Goal: Find contact information: Find contact information

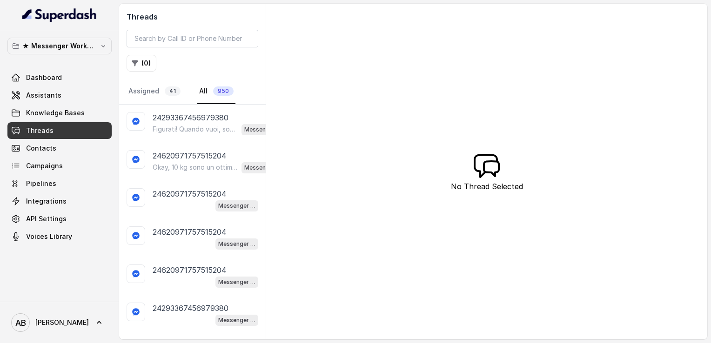
click at [192, 123] on div "Figurati! Quando vuoi, sono qui. 😊 A presto! Messenger Metodo FESPA v2" at bounding box center [219, 129] width 132 height 12
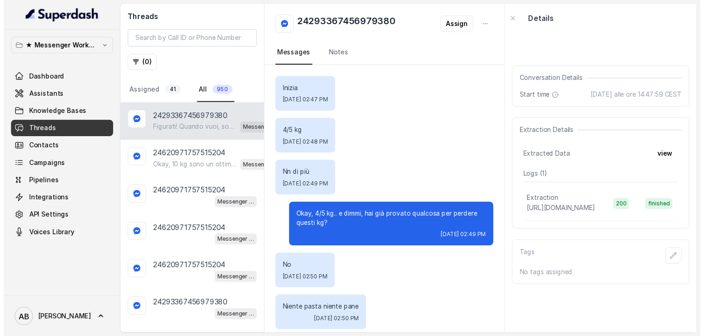
scroll to position [484, 0]
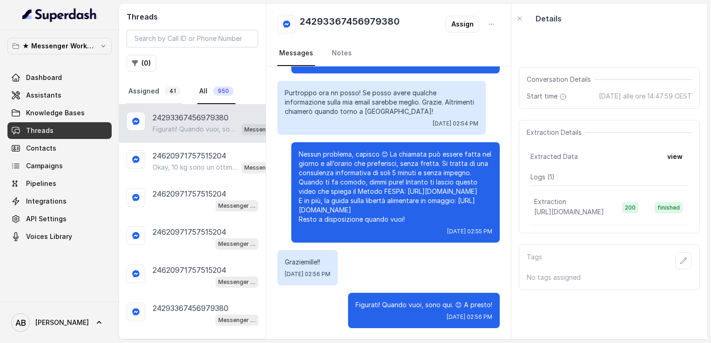
click at [141, 91] on link "Assigned 41" at bounding box center [155, 91] width 56 height 25
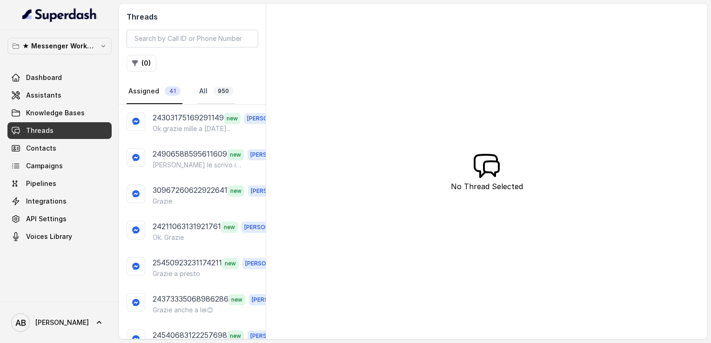
click at [203, 87] on link "All 950" at bounding box center [216, 91] width 38 height 25
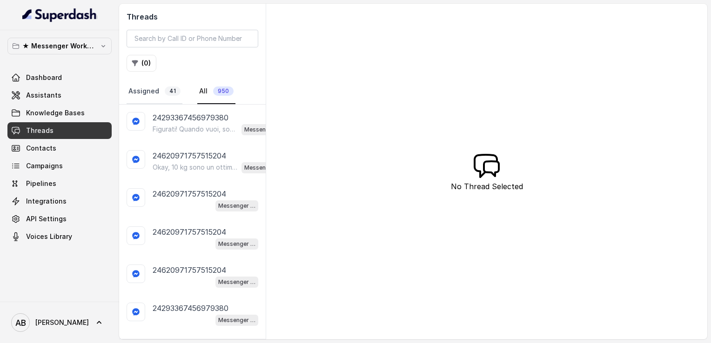
click at [155, 88] on link "Assigned 41" at bounding box center [155, 91] width 56 height 25
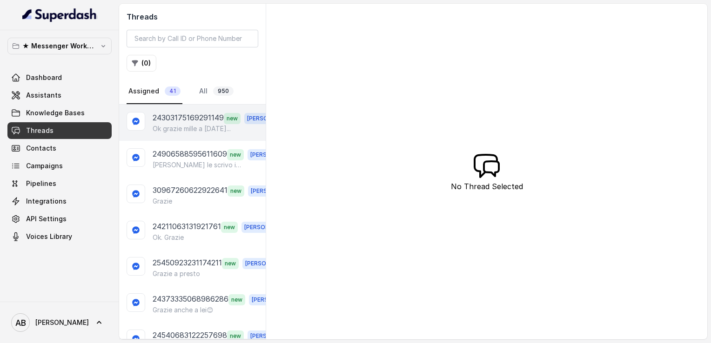
click at [169, 113] on p "24303175169291149" at bounding box center [188, 118] width 71 height 12
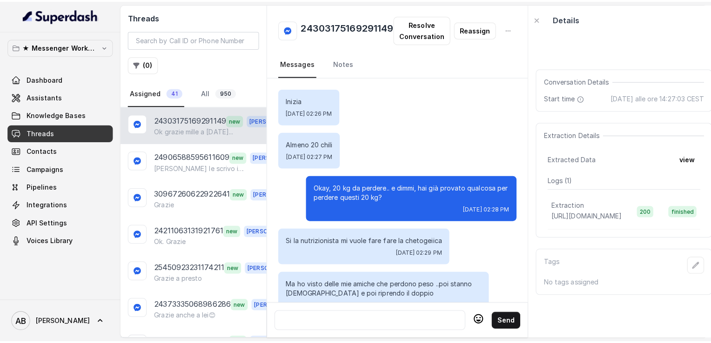
scroll to position [880, 0]
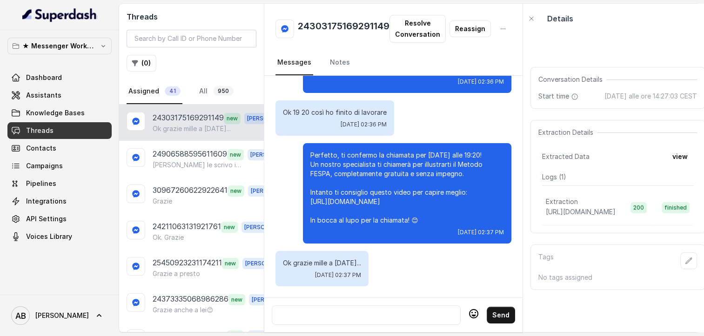
click at [364, 316] on div at bounding box center [366, 315] width 180 height 11
click at [205, 92] on link "All 950" at bounding box center [216, 91] width 38 height 25
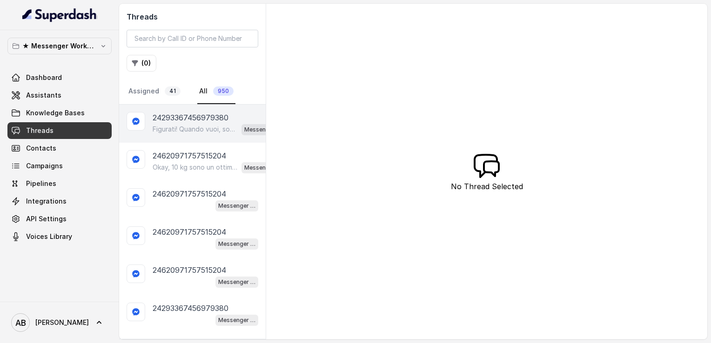
click at [197, 114] on p "24293367456979380" at bounding box center [191, 117] width 76 height 11
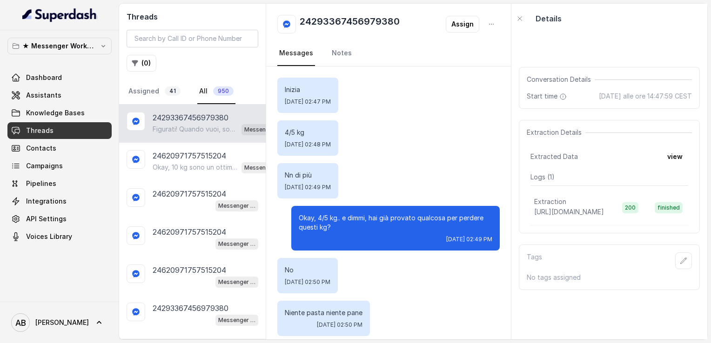
scroll to position [484, 0]
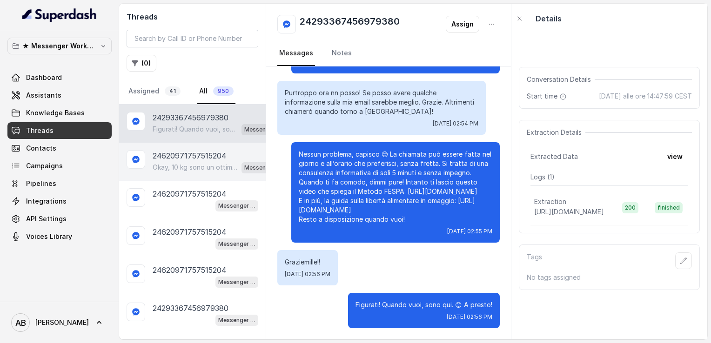
click at [172, 157] on p "24620971757515204" at bounding box center [189, 155] width 73 height 11
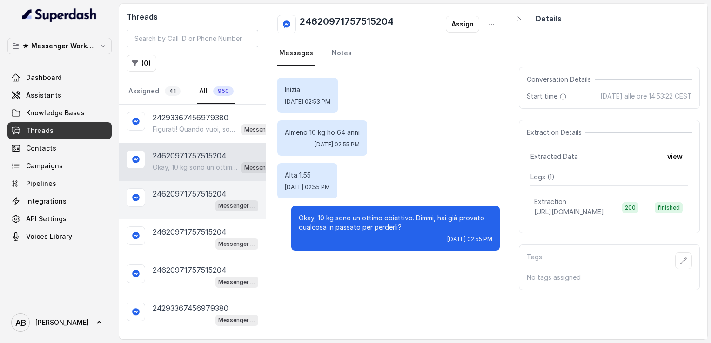
click at [169, 189] on p "24620971757515204" at bounding box center [189, 193] width 73 height 11
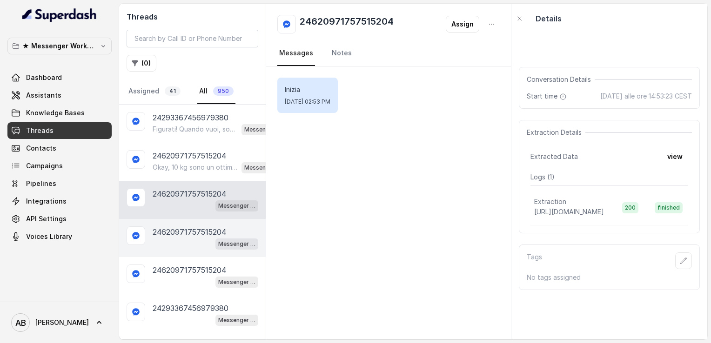
click at [158, 238] on div "Messenger Metodo FESPA v2" at bounding box center [206, 244] width 106 height 12
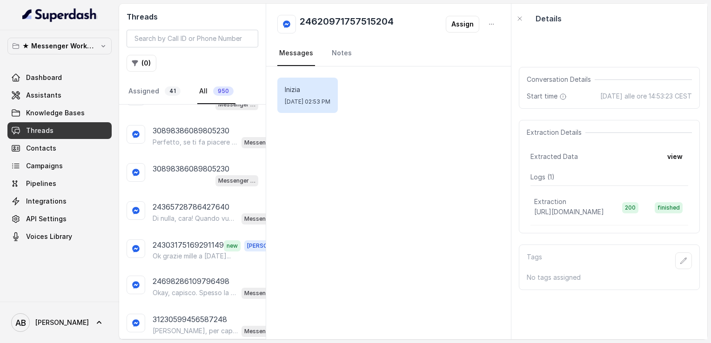
scroll to position [251, 0]
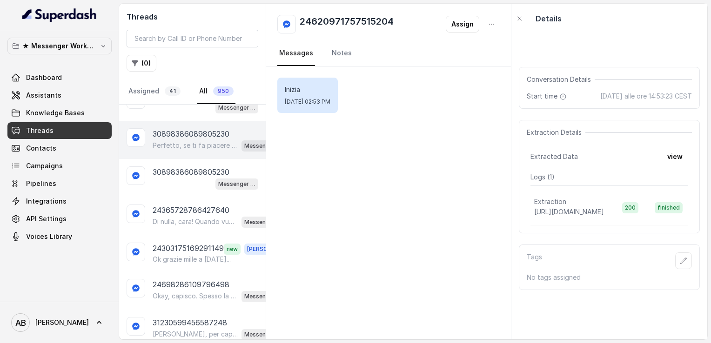
click at [180, 144] on p "Perfetto, se ti fa piacere possiamo fare una breve chiamata informativa di 5 mi…" at bounding box center [195, 145] width 85 height 9
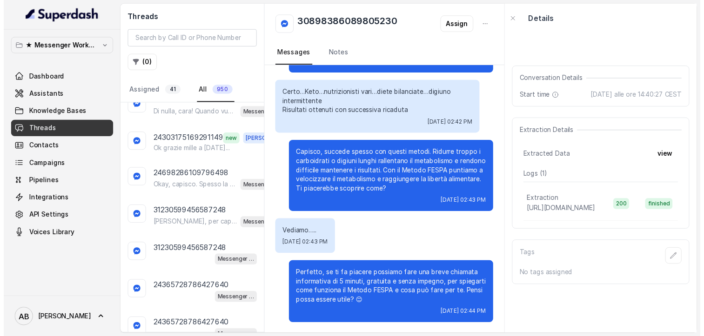
scroll to position [366, 0]
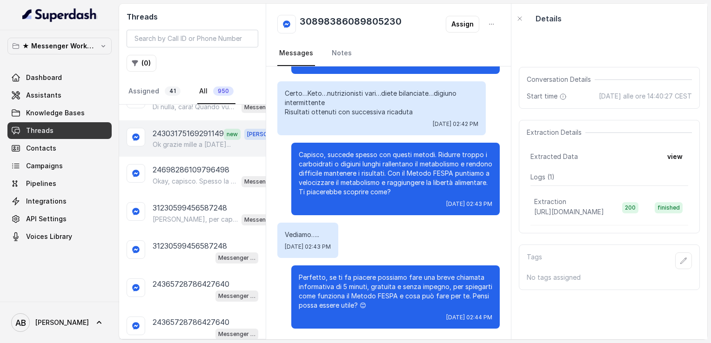
click at [188, 142] on p "Ok grazie mille a [DATE]..." at bounding box center [192, 144] width 78 height 9
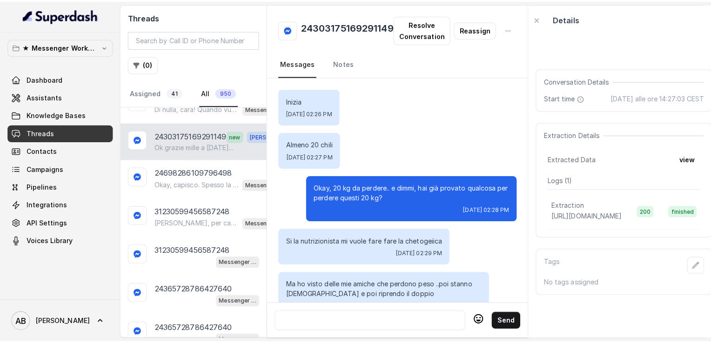
scroll to position [880, 0]
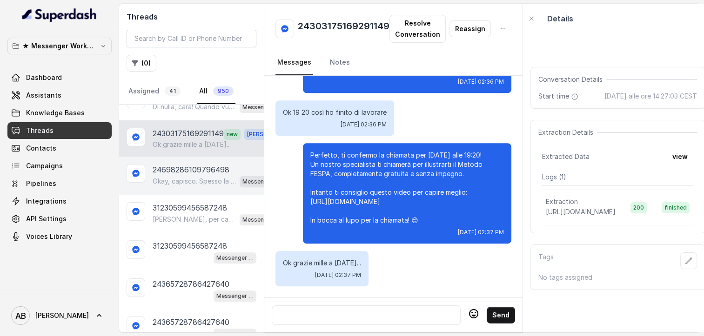
click at [187, 157] on div "24698286109796498 Okay, capisco. Spesso la palestra da sola non basta per otten…" at bounding box center [191, 176] width 145 height 38
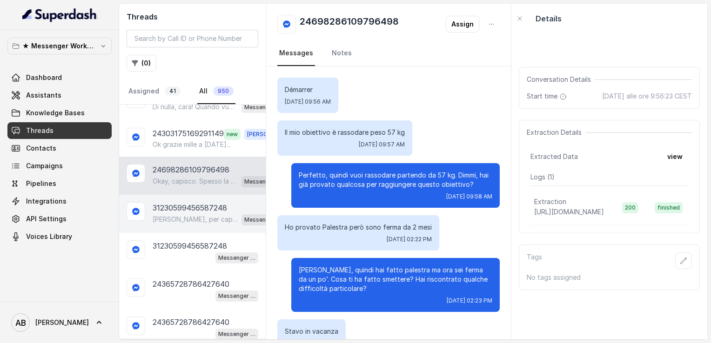
scroll to position [253, 0]
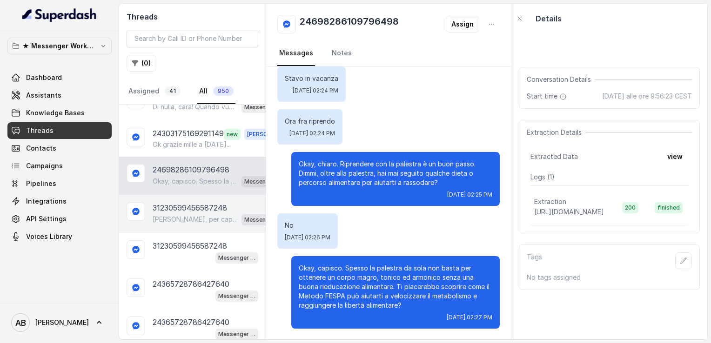
click at [182, 205] on p "31230599456587248" at bounding box center [190, 207] width 74 height 11
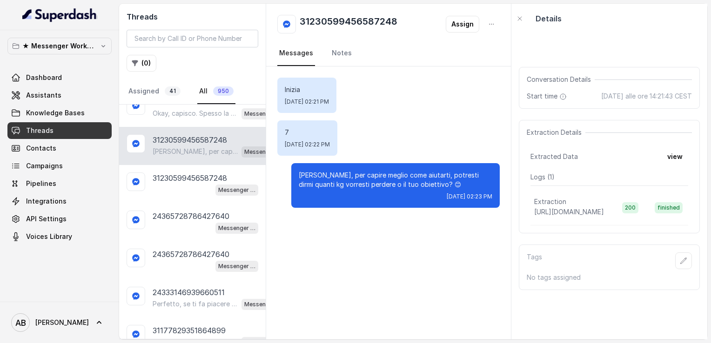
scroll to position [447, 0]
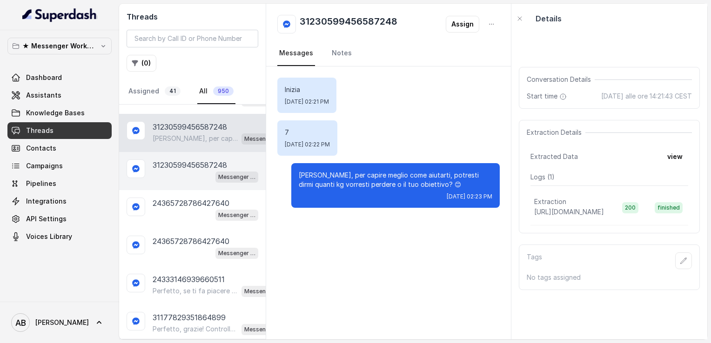
click at [167, 173] on div "Messenger Metodo FESPA v2" at bounding box center [206, 177] width 106 height 12
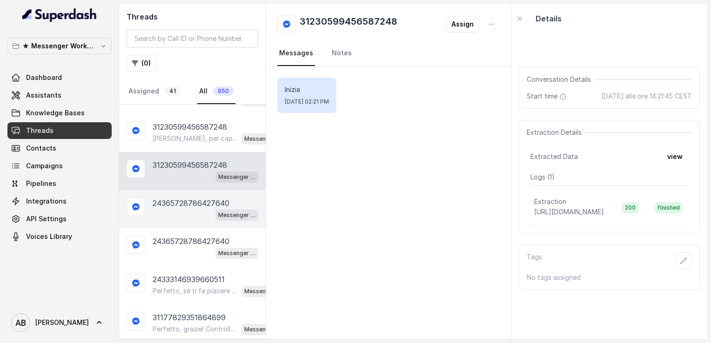
click at [166, 190] on div "24365728786427640 Messenger Metodo FESPA v2" at bounding box center [192, 209] width 147 height 38
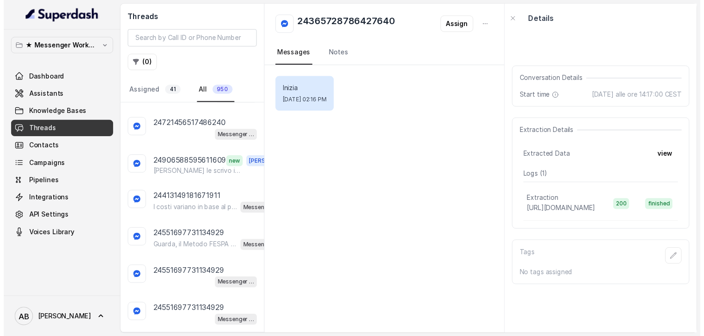
scroll to position [1138, 0]
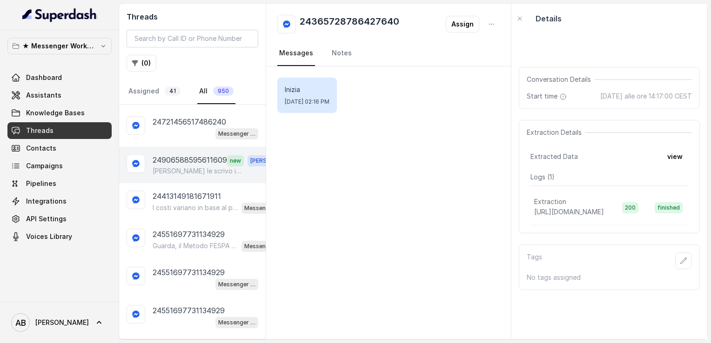
click at [174, 154] on p "24906588595611609" at bounding box center [190, 160] width 74 height 12
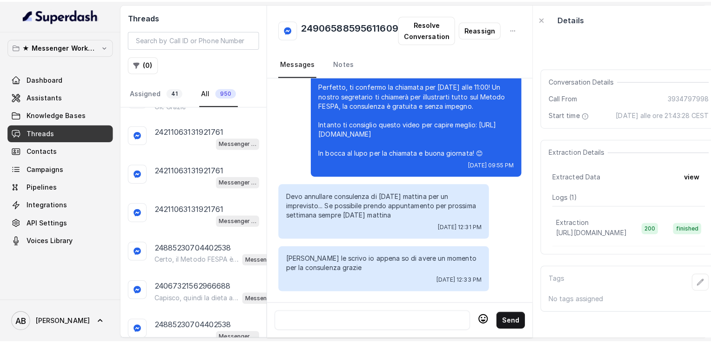
scroll to position [1511, 0]
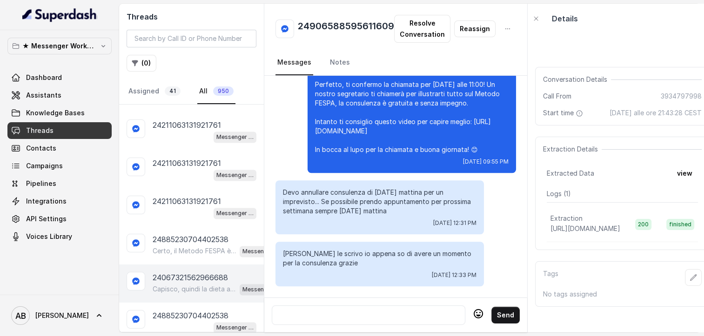
click at [195, 272] on p "24067321562966688" at bounding box center [190, 277] width 75 height 11
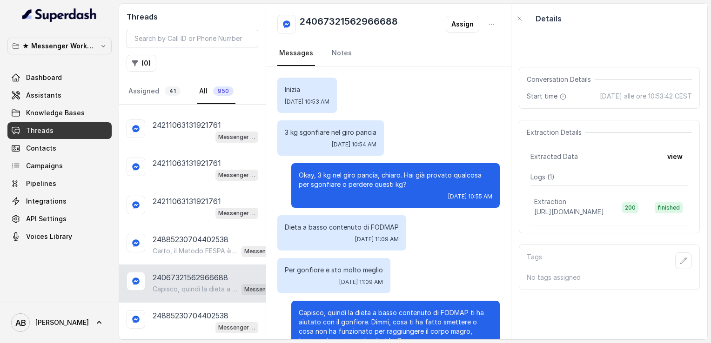
scroll to position [35, 0]
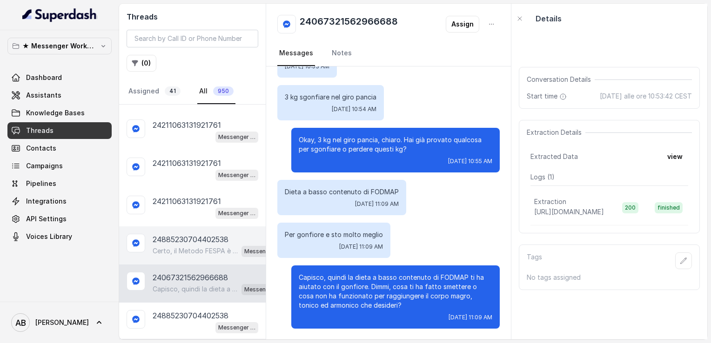
click at [186, 247] on p "Certo, il Metodo FESPA è un percorso di rieducazione alimentare che ti aiuta a …" at bounding box center [195, 251] width 85 height 9
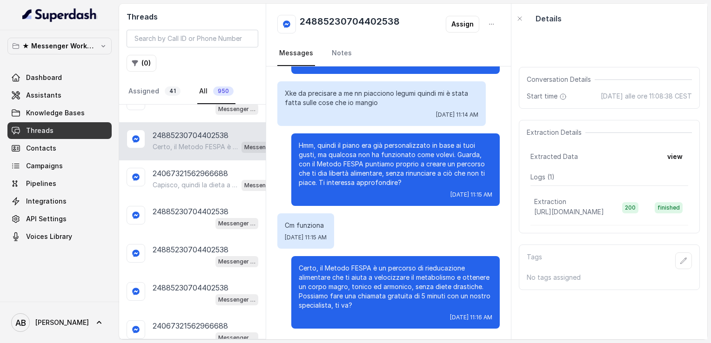
scroll to position [1671, 0]
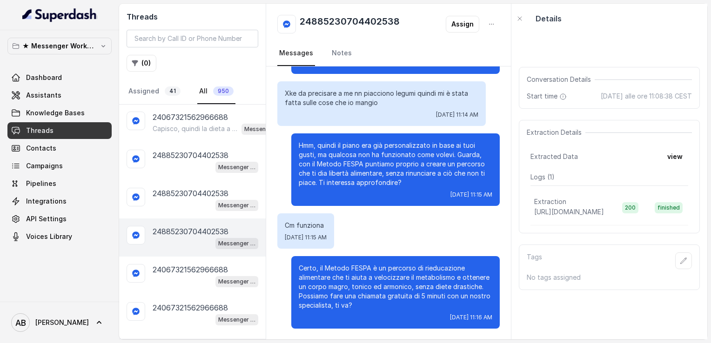
click at [187, 226] on p "24885230704402538" at bounding box center [191, 231] width 76 height 11
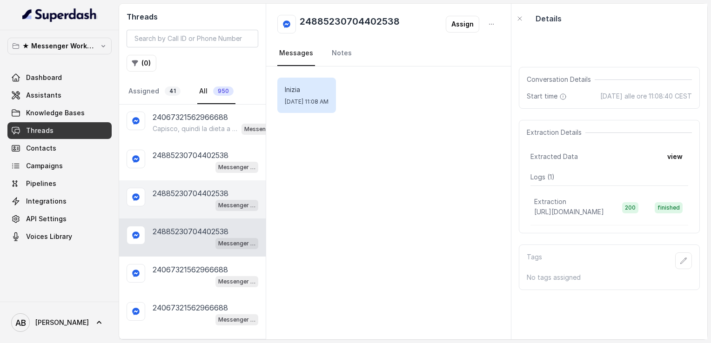
click at [170, 188] on p "24885230704402538" at bounding box center [191, 193] width 76 height 11
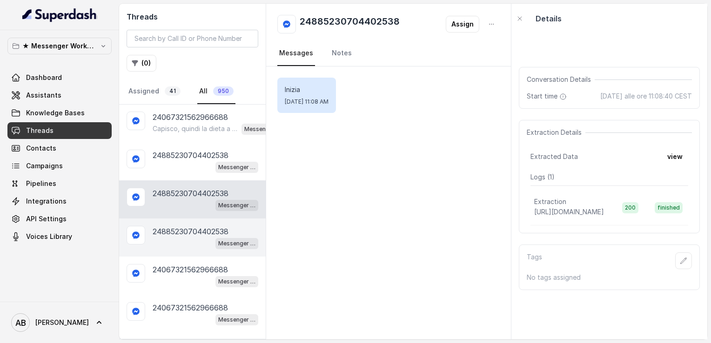
click at [184, 226] on p "24885230704402538" at bounding box center [191, 231] width 76 height 11
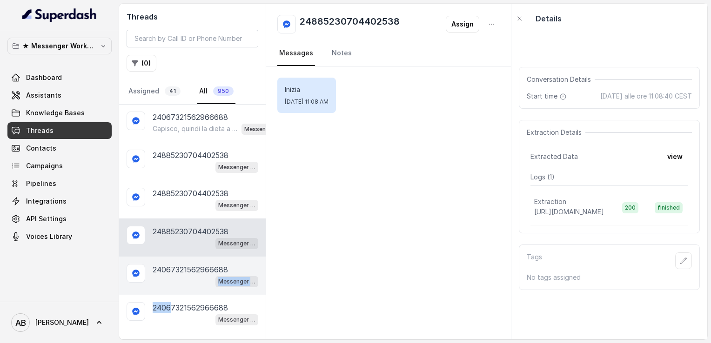
drag, startPoint x: 173, startPoint y: 276, endPoint x: 176, endPoint y: 271, distance: 6.3
click at [173, 264] on p "24067321562966688" at bounding box center [190, 269] width 75 height 11
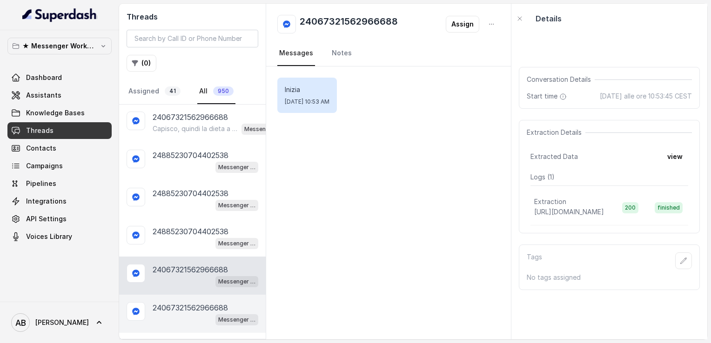
click at [171, 302] on p "24067321562966688" at bounding box center [190, 307] width 75 height 11
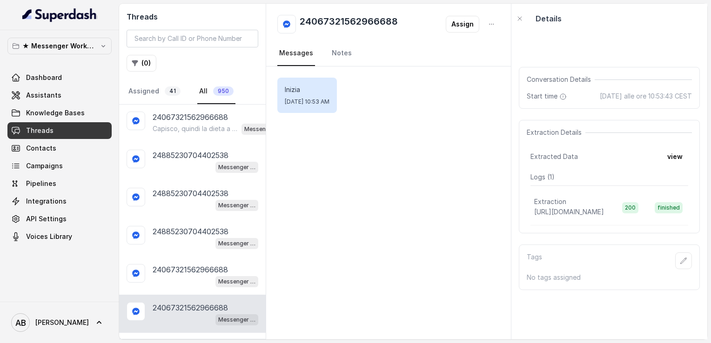
click at [172, 336] on p "Load more conversations" at bounding box center [192, 345] width 91 height 11
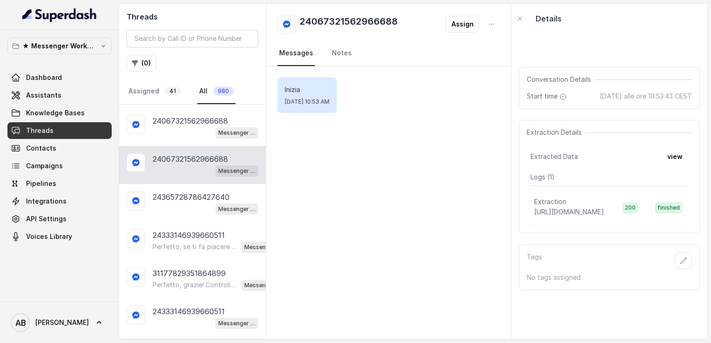
scroll to position [1827, 0]
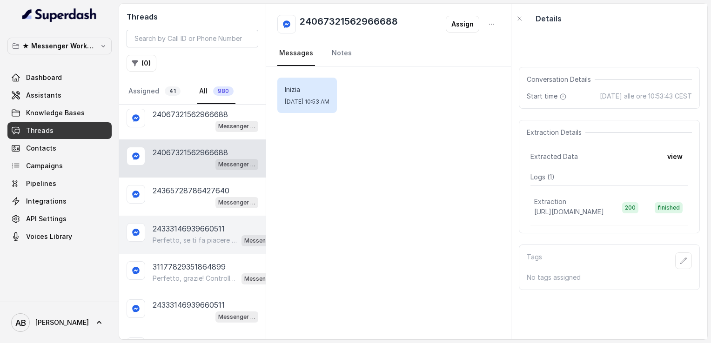
click at [186, 234] on div "Perfetto, se ti fa piacere possiamo fare una breve chiamata informativa di 5 mi…" at bounding box center [219, 240] width 132 height 12
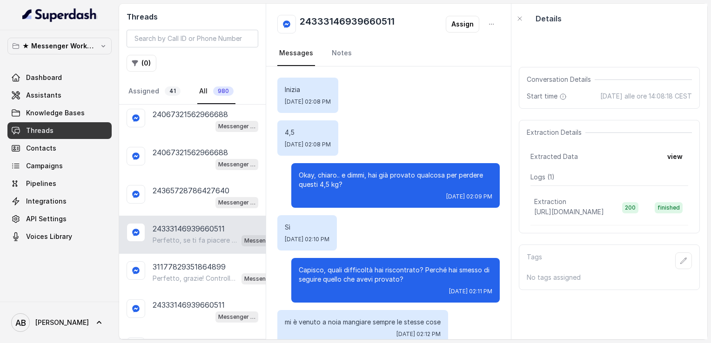
scroll to position [210, 0]
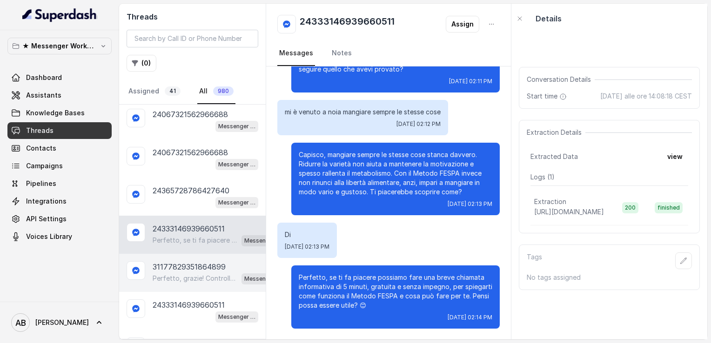
click at [183, 261] on p "31177829351864899" at bounding box center [189, 266] width 73 height 11
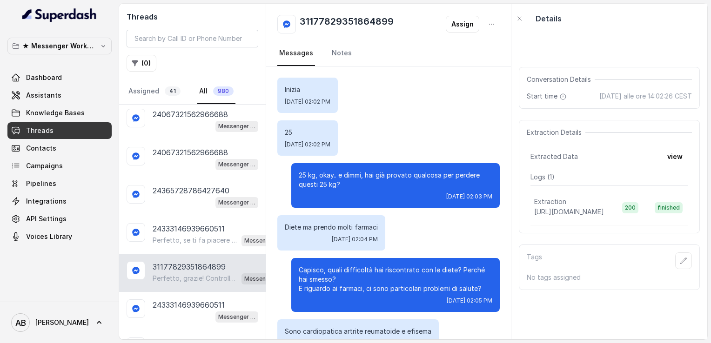
scroll to position [517, 0]
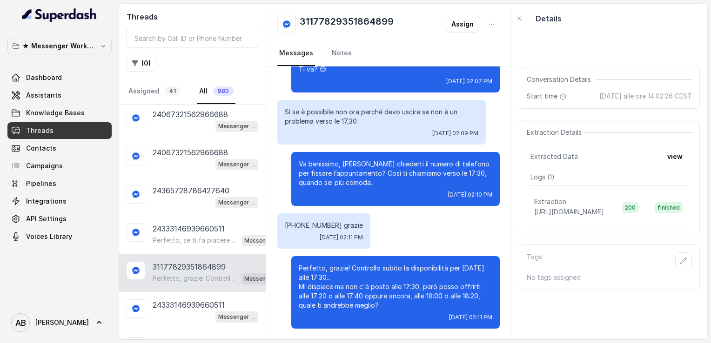
click at [295, 224] on p "[PHONE_NUMBER] grazie" at bounding box center [324, 225] width 78 height 9
drag, startPoint x: 285, startPoint y: 225, endPoint x: 324, endPoint y: 224, distance: 39.1
click at [324, 224] on p "[PHONE_NUMBER] grazie" at bounding box center [324, 225] width 78 height 9
copy p "[PHONE_NUMBER]"
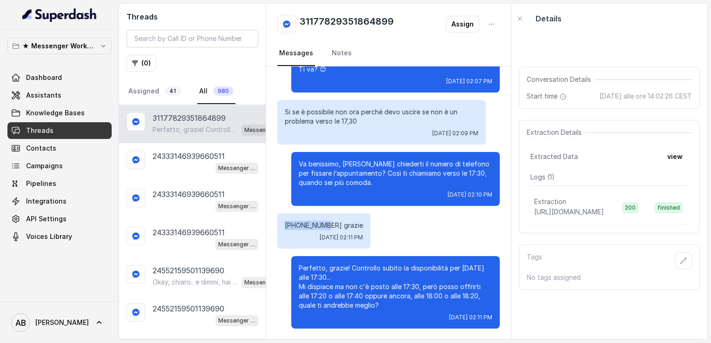
scroll to position [1982, 0]
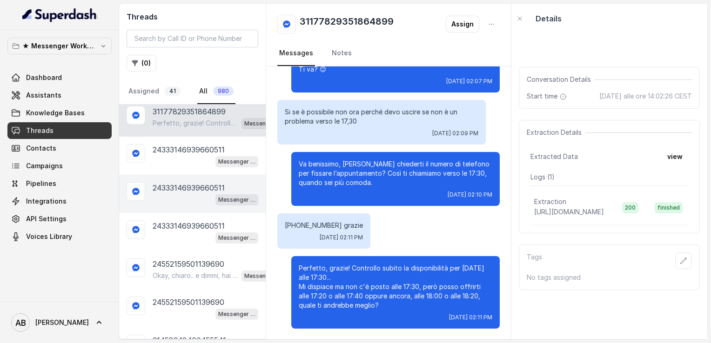
click at [179, 175] on div "24333146939660511 Messenger Metodo FESPA v2" at bounding box center [192, 194] width 147 height 38
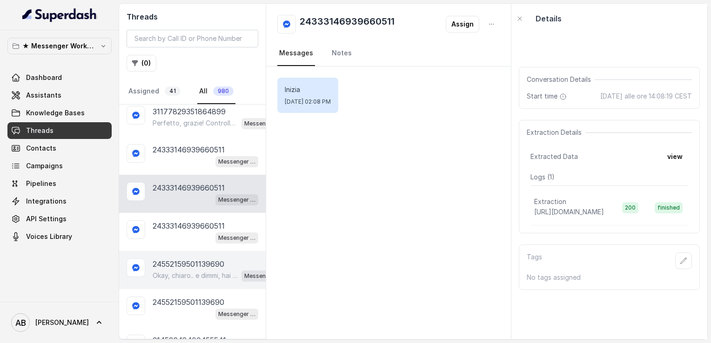
click at [171, 271] on p "Okay, chiaro.. e dimmi, hai già provato qualcosa per perdere questi 9 kg?" at bounding box center [195, 275] width 85 height 9
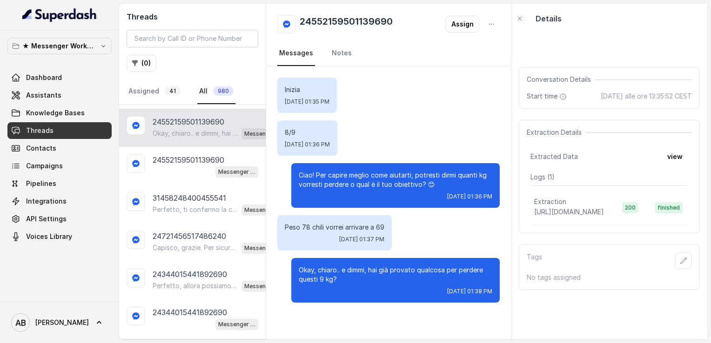
scroll to position [2131, 0]
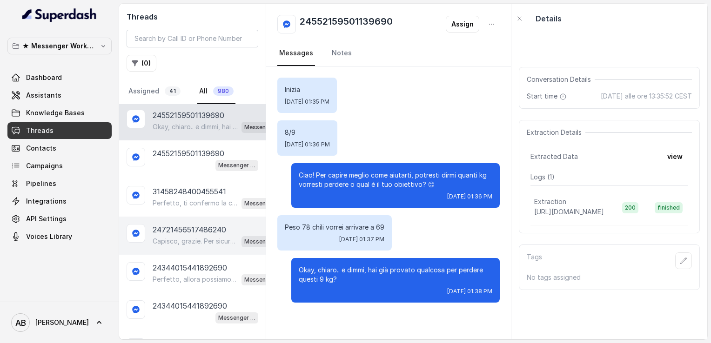
click at [208, 237] on p "Capisco, grazie. Per sicurezza, potresti gentilmente indicarmelo di nuovo? Così…" at bounding box center [195, 241] width 85 height 9
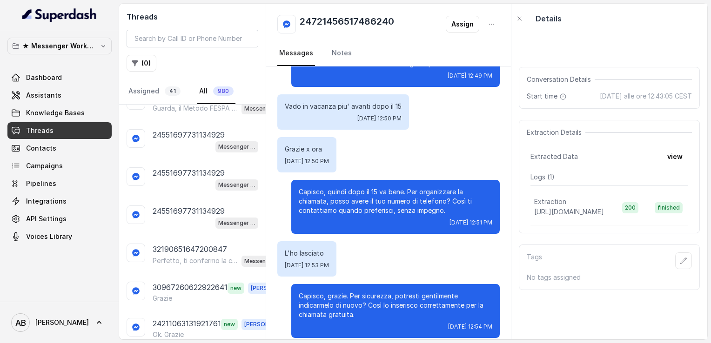
scroll to position [2577, 0]
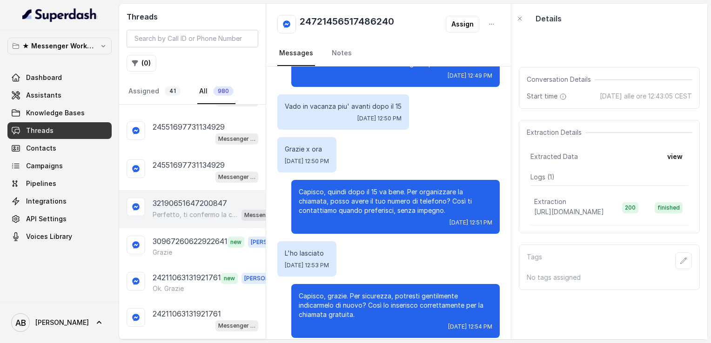
click at [177, 210] on p "Perfetto, ti confermo la chiamata per [DATE] alle 12:00! Abbiamo molte richiest…" at bounding box center [195, 214] width 85 height 9
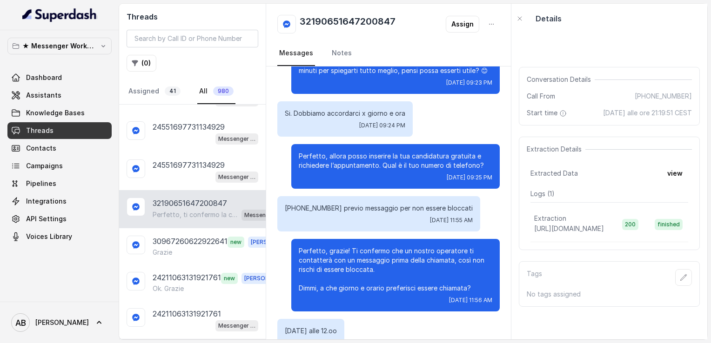
scroll to position [572, 0]
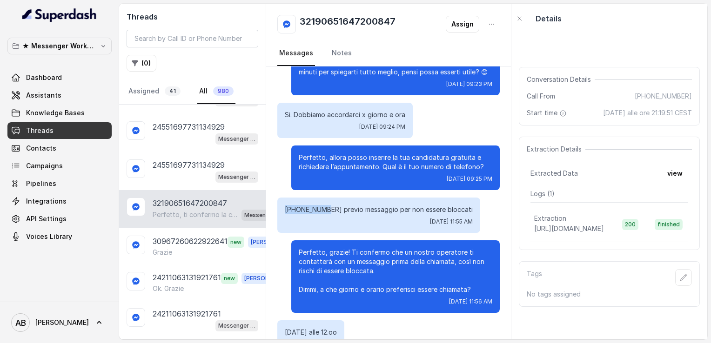
drag, startPoint x: 285, startPoint y: 209, endPoint x: 324, endPoint y: 208, distance: 39.1
click at [324, 208] on p "[PHONE_NUMBER] previo messaggio per non essere bloccati" at bounding box center [379, 209] width 188 height 9
click at [314, 211] on p "[PHONE_NUMBER] previo messaggio per non essere bloccati" at bounding box center [379, 209] width 188 height 9
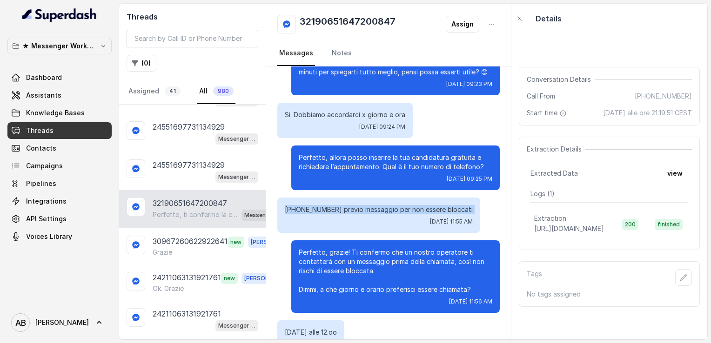
click at [314, 211] on p "[PHONE_NUMBER] previo messaggio per non essere bloccati" at bounding box center [379, 209] width 188 height 9
click at [286, 210] on p "[PHONE_NUMBER] previo messaggio per non essere bloccati" at bounding box center [379, 209] width 188 height 9
drag, startPoint x: 285, startPoint y: 210, endPoint x: 326, endPoint y: 210, distance: 40.5
click at [326, 210] on p "[PHONE_NUMBER] previo messaggio per non essere bloccati" at bounding box center [379, 209] width 188 height 9
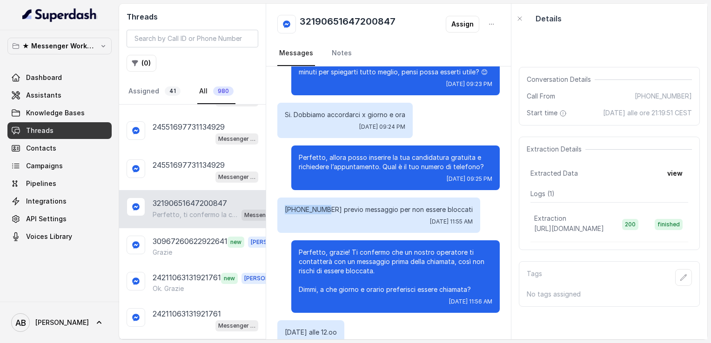
copy p "[PHONE_NUMBER]"
click at [156, 94] on link "Assigned 41" at bounding box center [155, 91] width 56 height 25
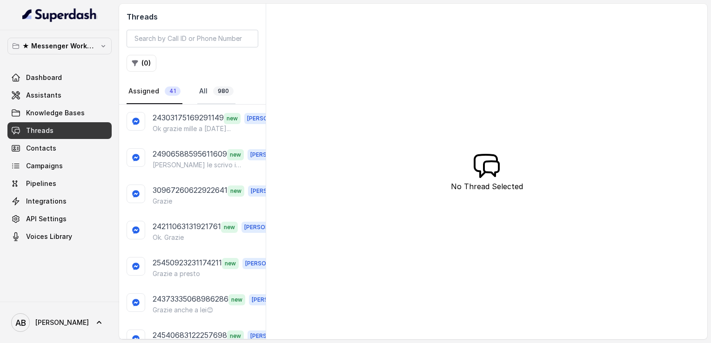
click at [204, 90] on link "All 980" at bounding box center [216, 91] width 38 height 25
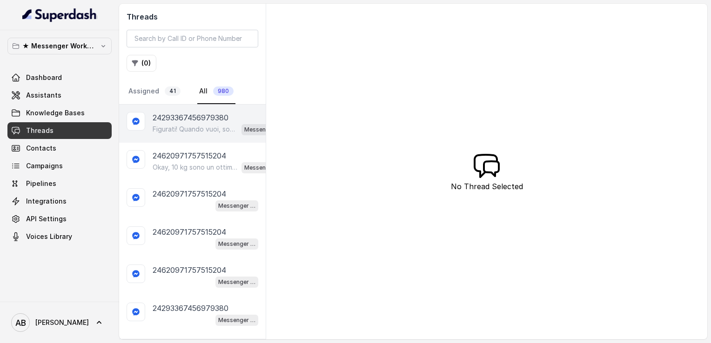
click at [180, 125] on p "Figurati! Quando vuoi, sono qui. 😊 A presto!" at bounding box center [195, 129] width 85 height 9
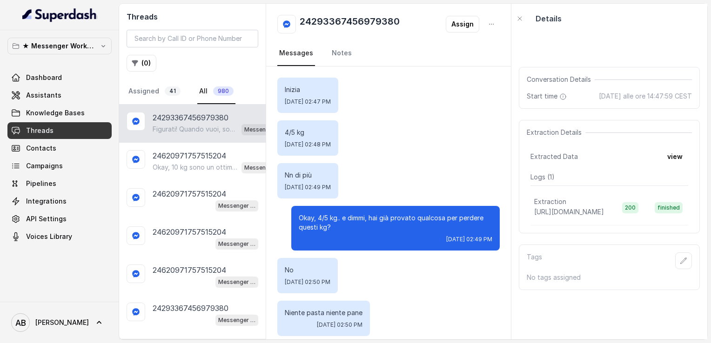
scroll to position [484, 0]
